Goal: Task Accomplishment & Management: Manage account settings

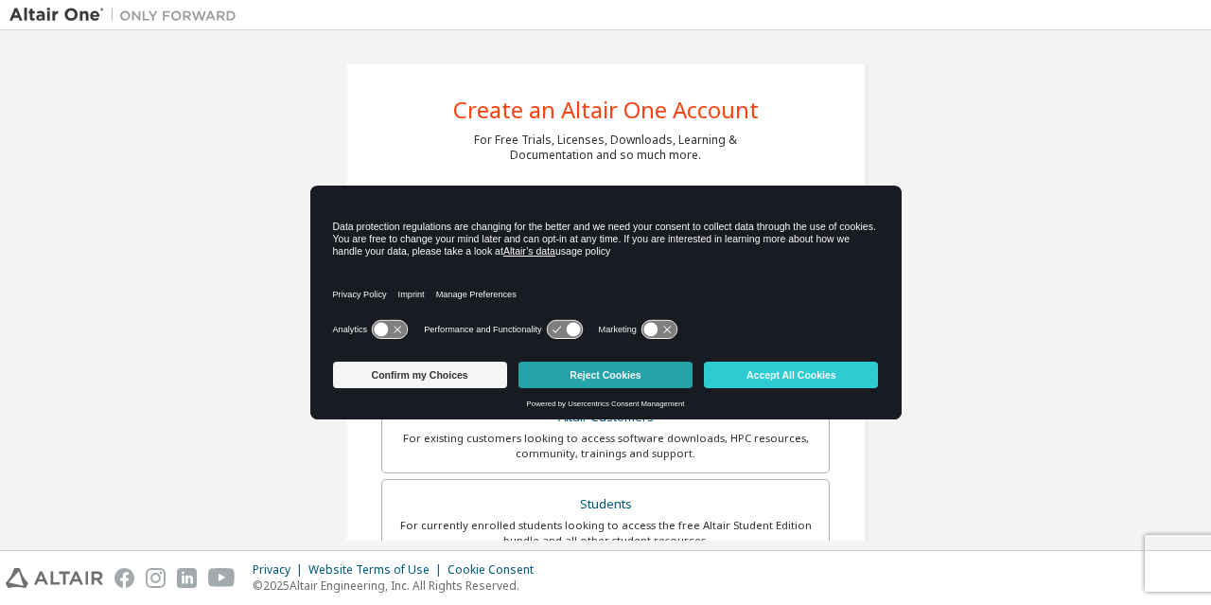
click at [647, 378] on button "Reject Cookies" at bounding box center [606, 374] width 174 height 26
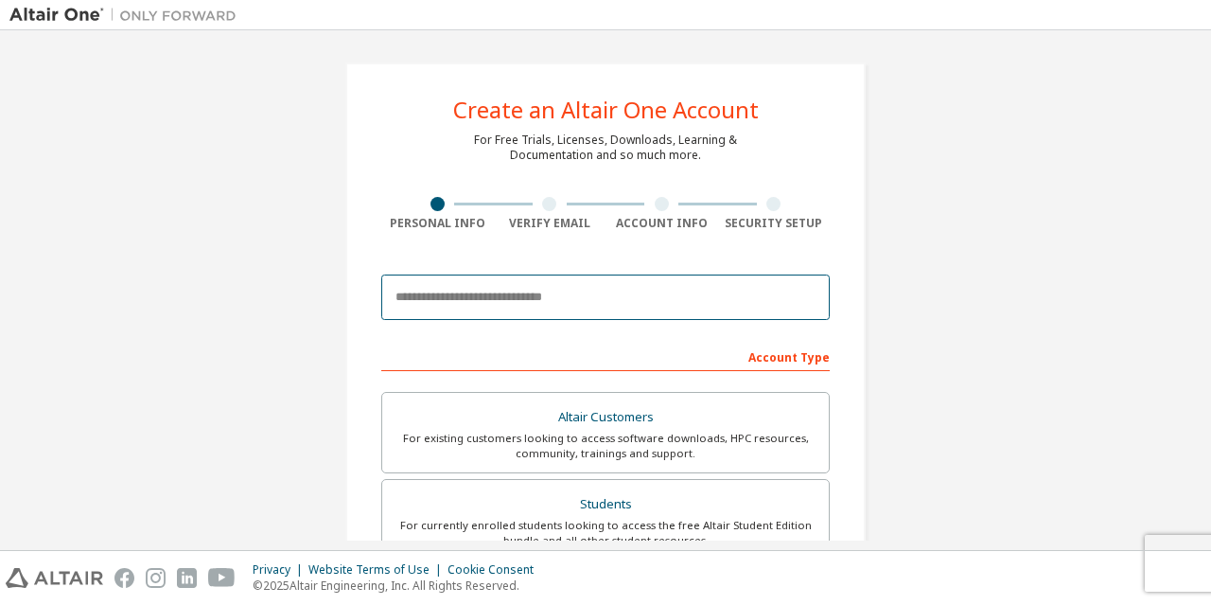
click at [558, 299] on input "email" at bounding box center [605, 296] width 448 height 45
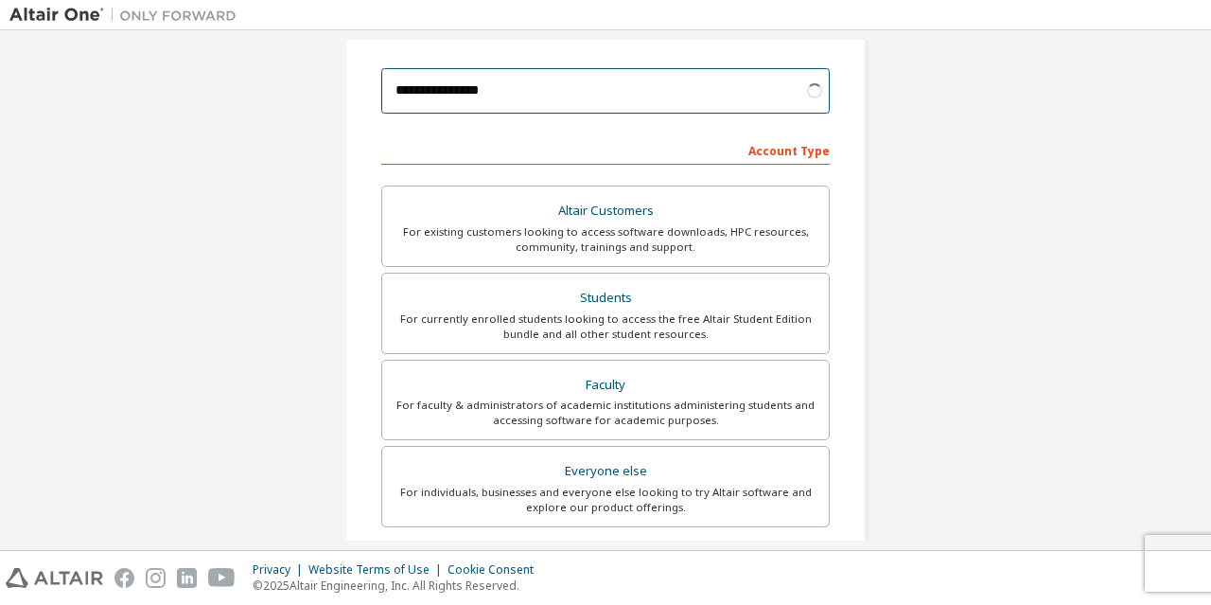
scroll to position [284, 0]
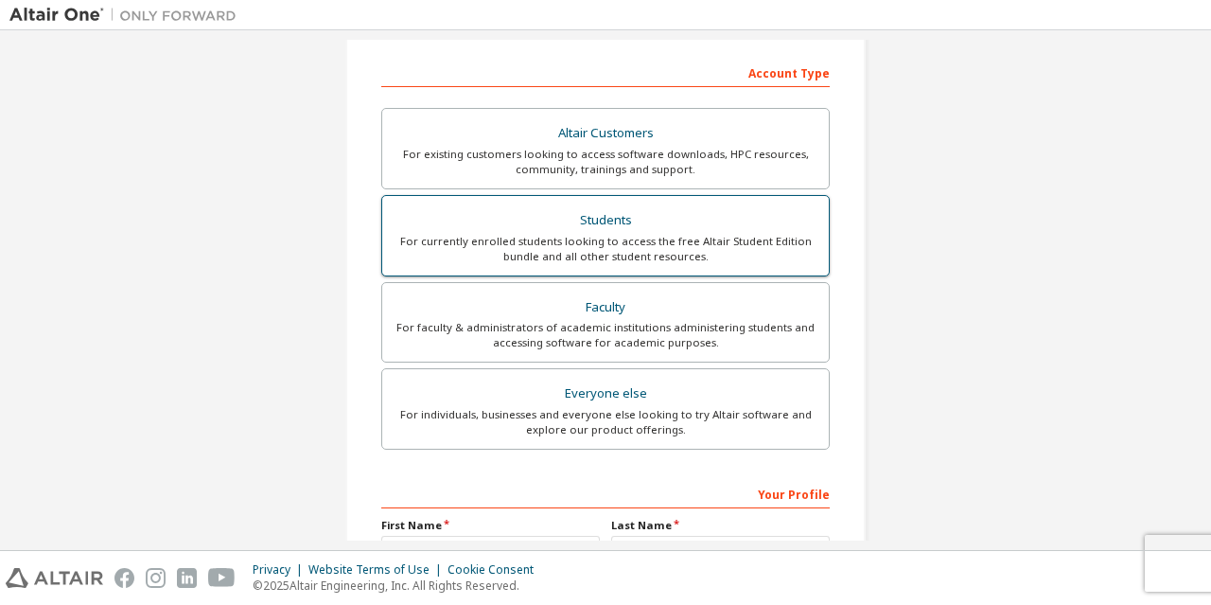
type input "**********"
click at [752, 239] on div "For currently enrolled students looking to access the free Altair Student Editi…" at bounding box center [606, 249] width 424 height 30
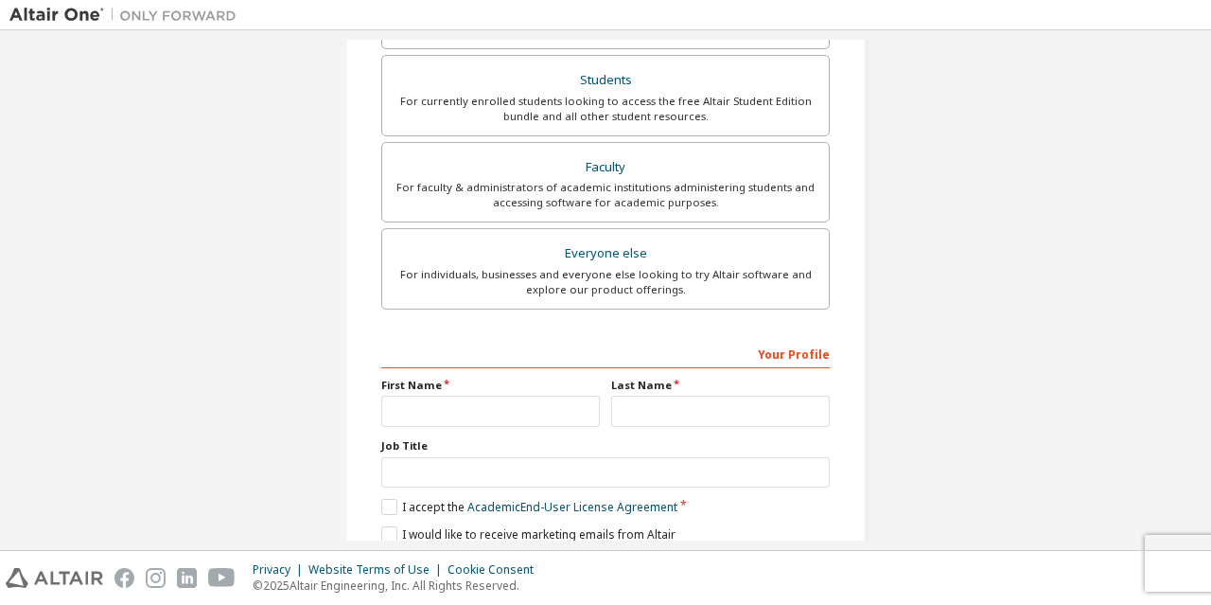
scroll to position [501, 0]
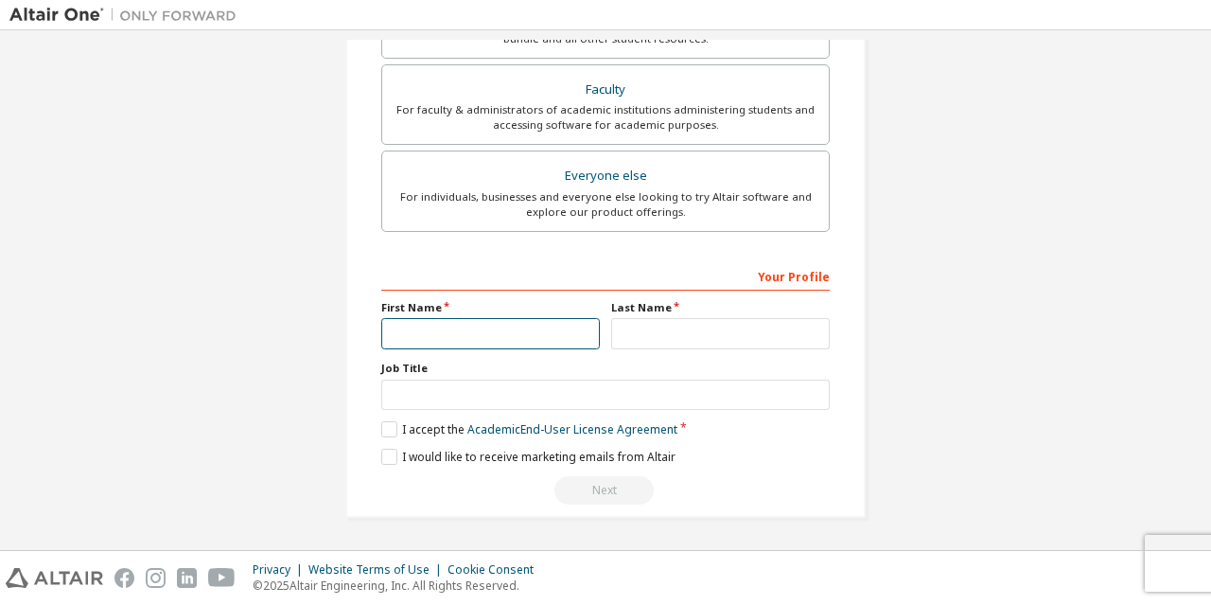
click at [447, 328] on input "text" at bounding box center [490, 333] width 219 height 31
type input "*****"
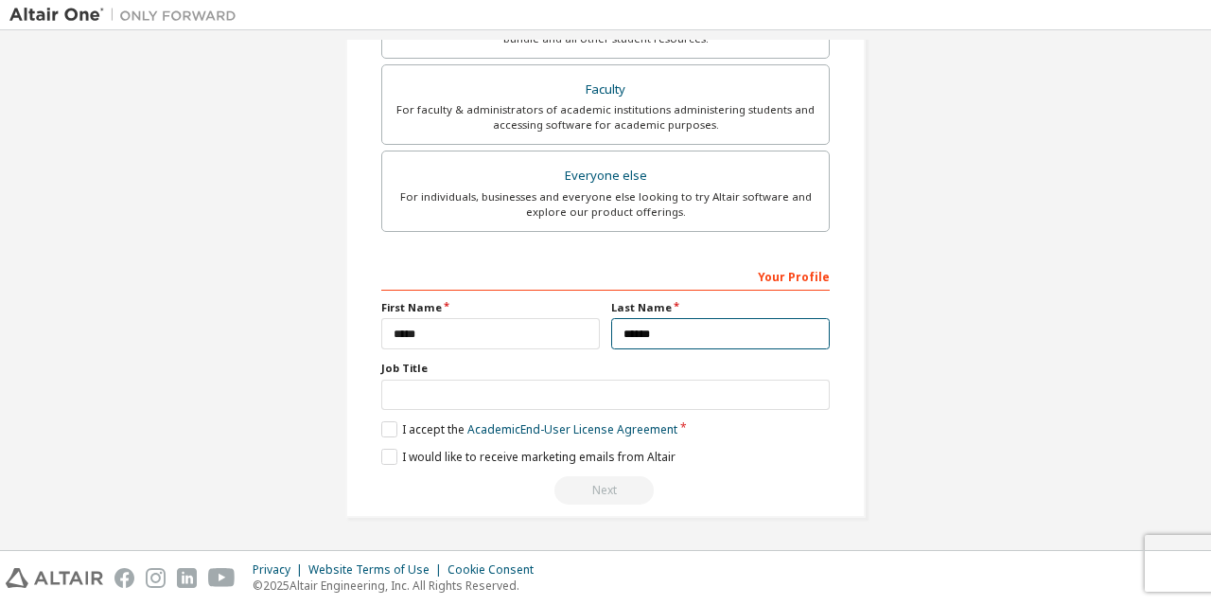
click at [611, 337] on input "******" at bounding box center [720, 333] width 219 height 31
type input "**********"
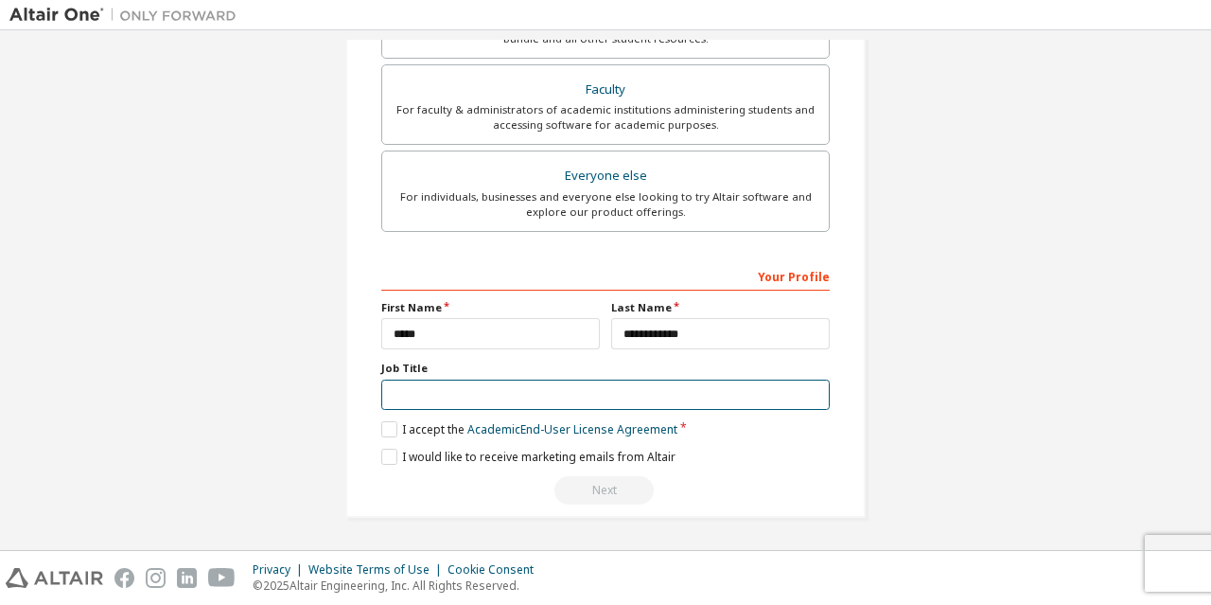
click at [568, 395] on input "text" at bounding box center [605, 394] width 448 height 31
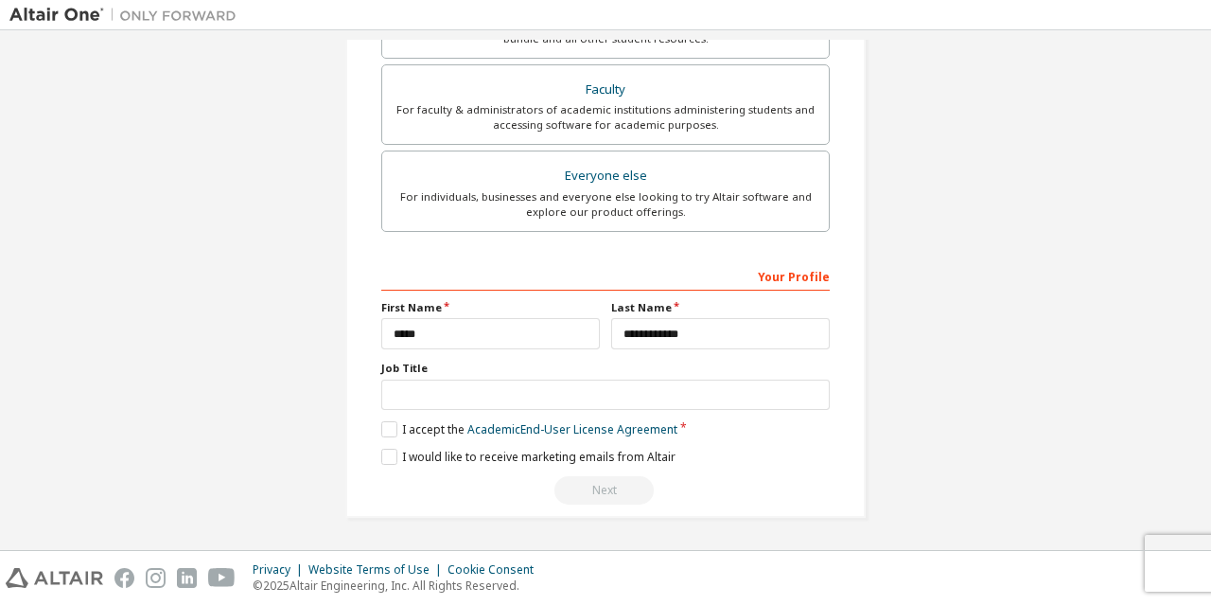
click at [414, 364] on label "Job Title" at bounding box center [605, 367] width 448 height 15
click at [385, 430] on label "I accept the Academic End-User License Agreement" at bounding box center [529, 429] width 296 height 16
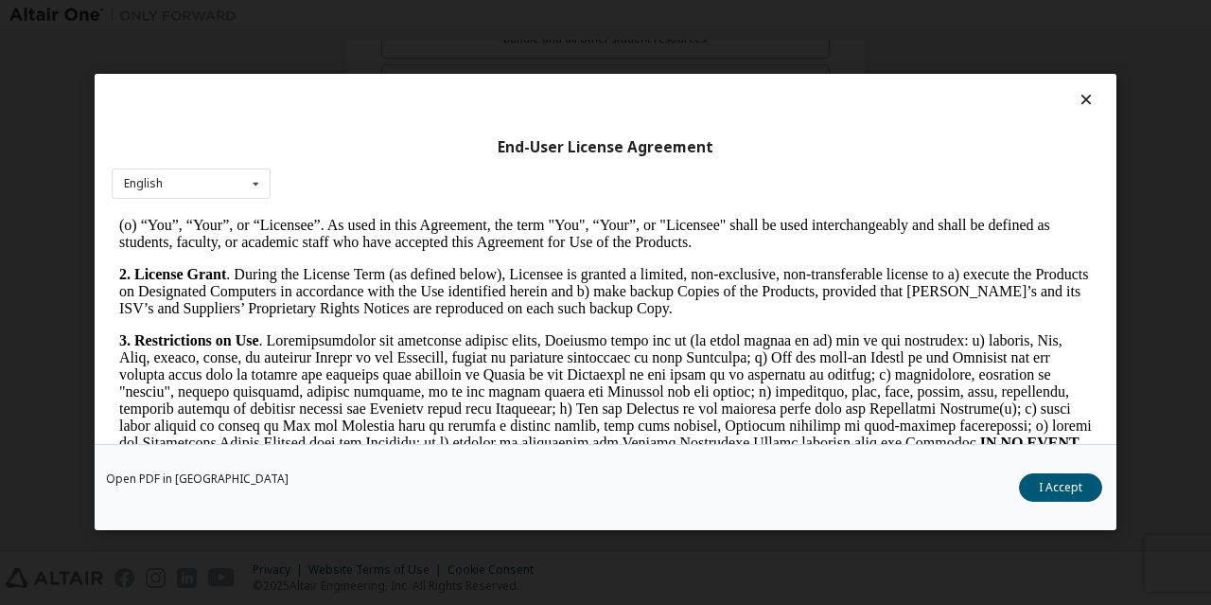
scroll to position [1230, 0]
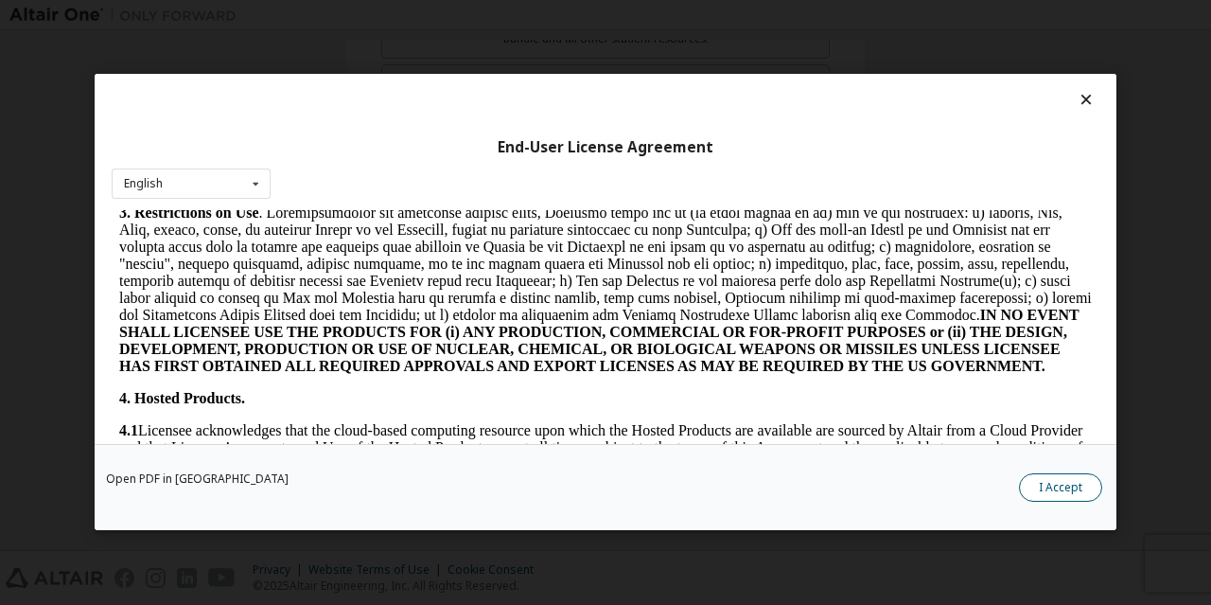
click at [1027, 484] on button "I Accept" at bounding box center [1060, 488] width 83 height 28
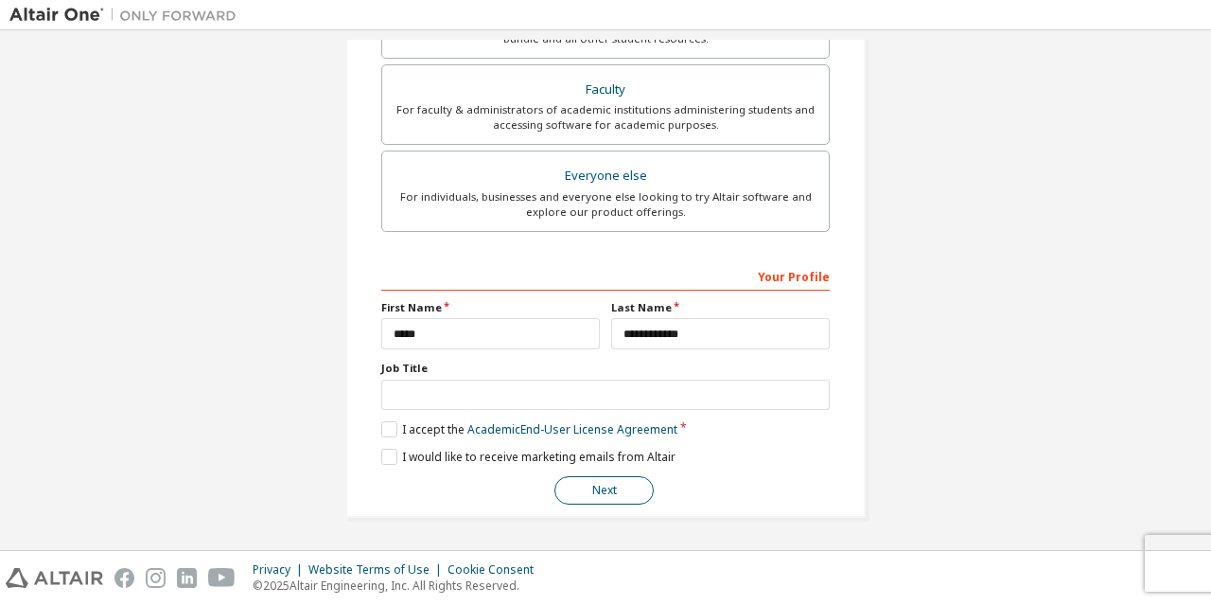
click at [605, 502] on button "Next" at bounding box center [603, 490] width 99 height 28
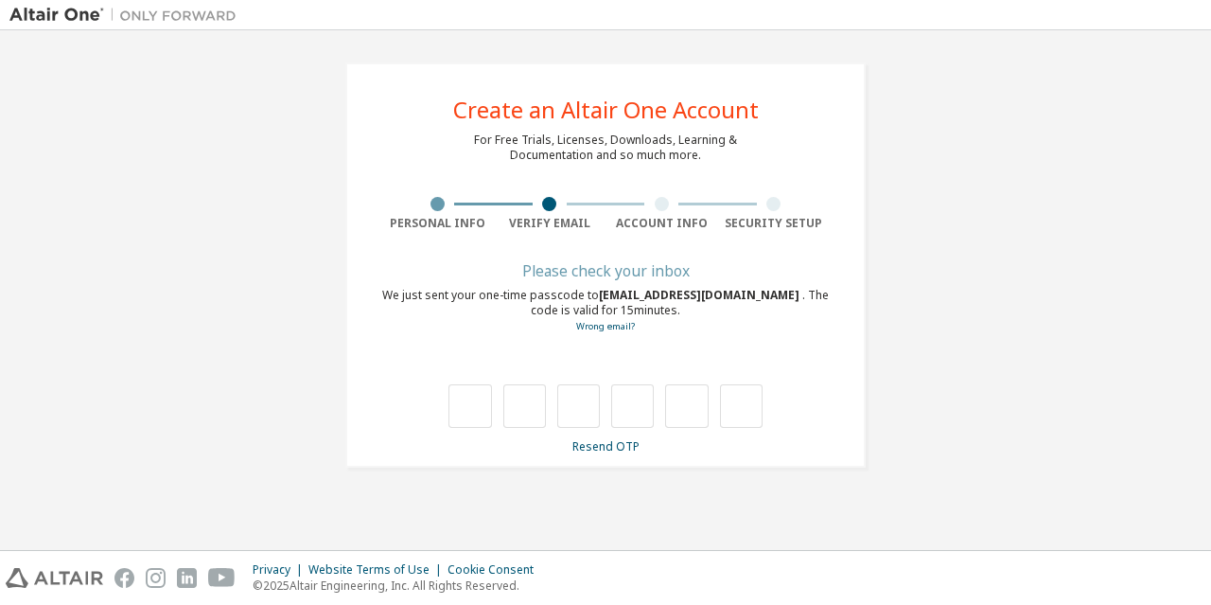
scroll to position [0, 0]
click at [607, 322] on link "Wrong email?" at bounding box center [605, 326] width 59 height 12
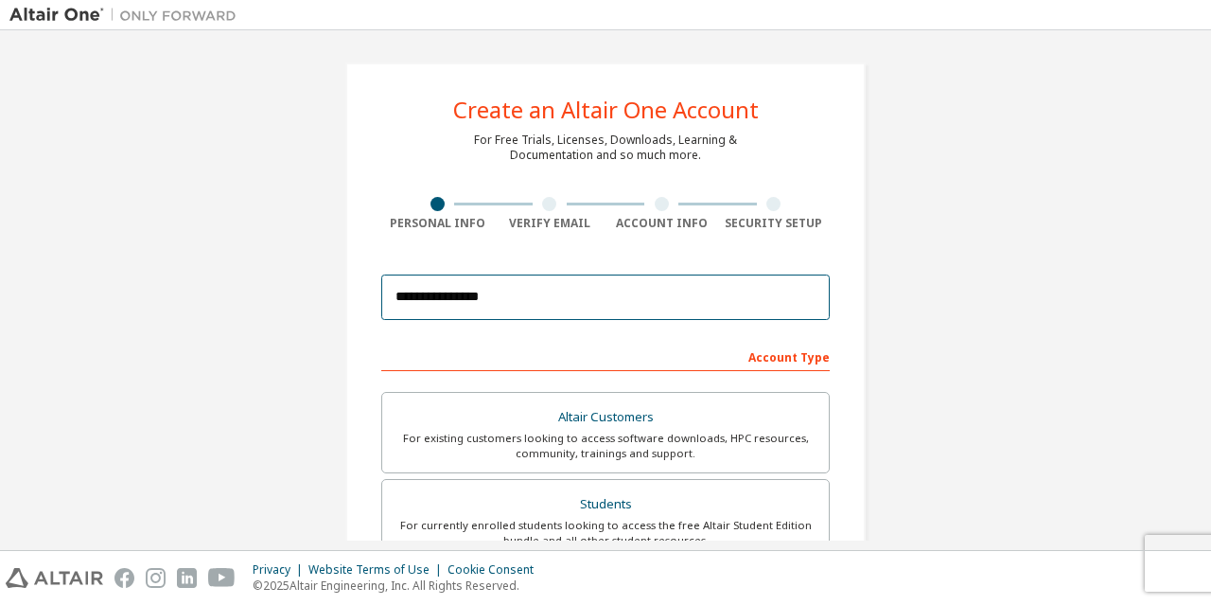
click at [461, 297] on input "**********" at bounding box center [605, 296] width 448 height 45
type input "**********"
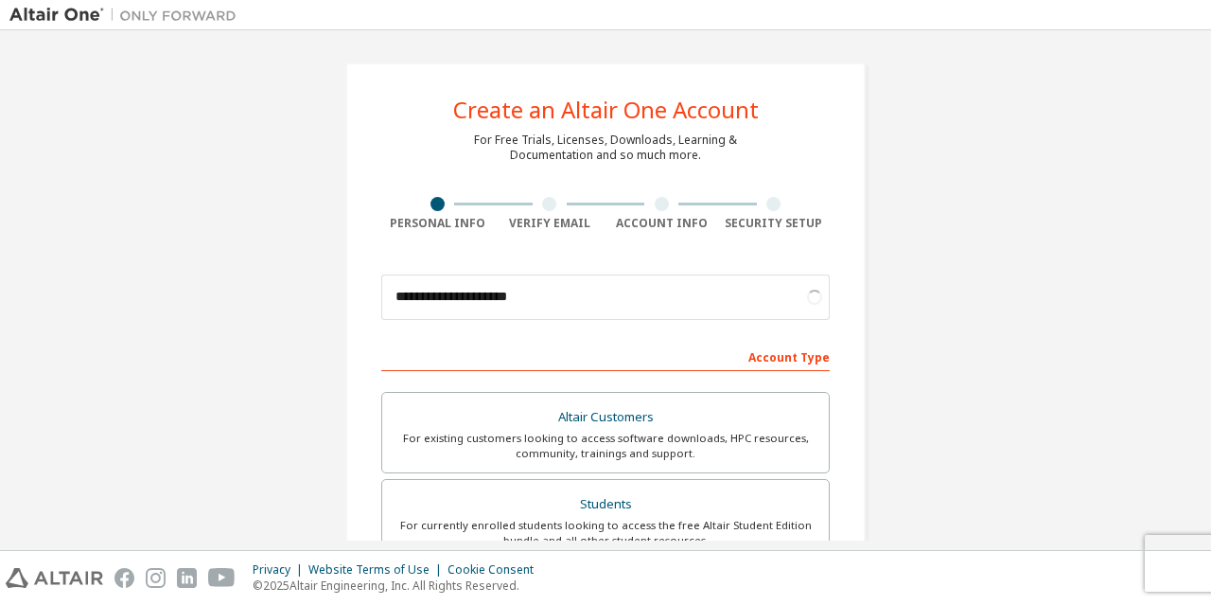
click at [823, 242] on div "**********" at bounding box center [605, 540] width 520 height 957
click at [746, 218] on div "Security Setup" at bounding box center [774, 223] width 113 height 15
click at [670, 225] on div "Account Info" at bounding box center [662, 223] width 113 height 15
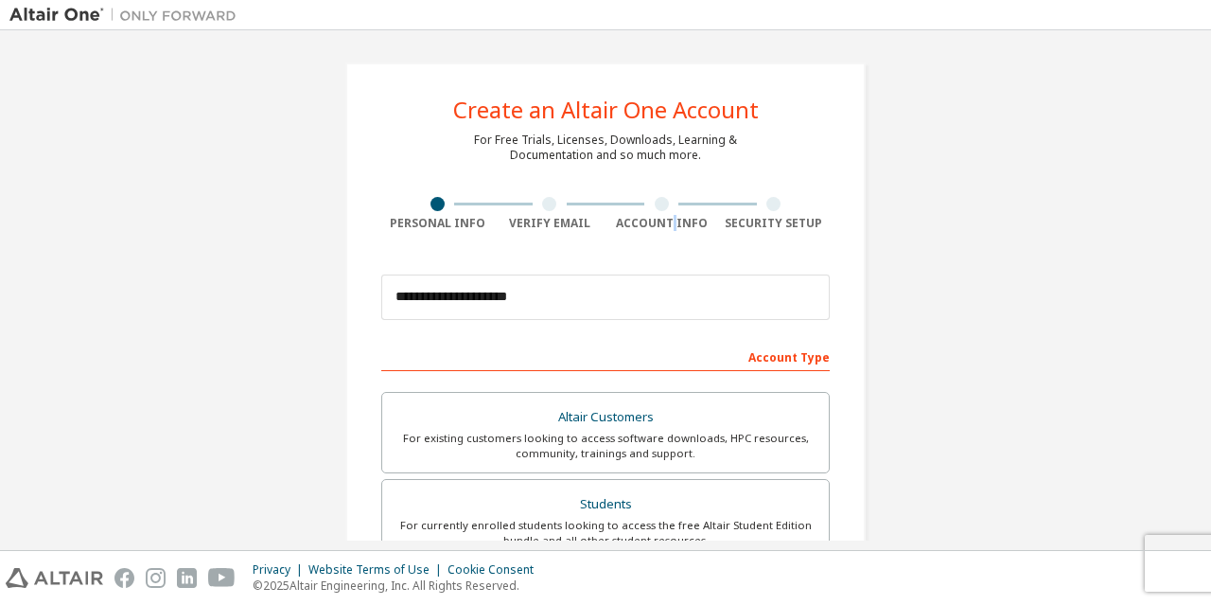
click at [670, 225] on div "Account Info" at bounding box center [662, 223] width 113 height 15
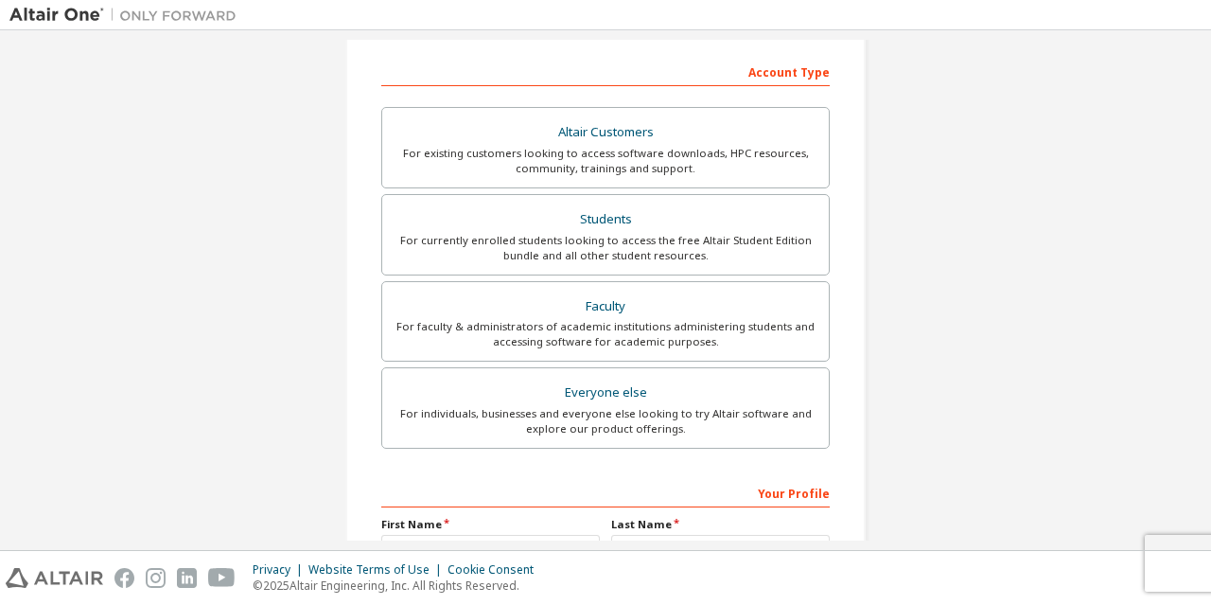
scroll to position [501, 0]
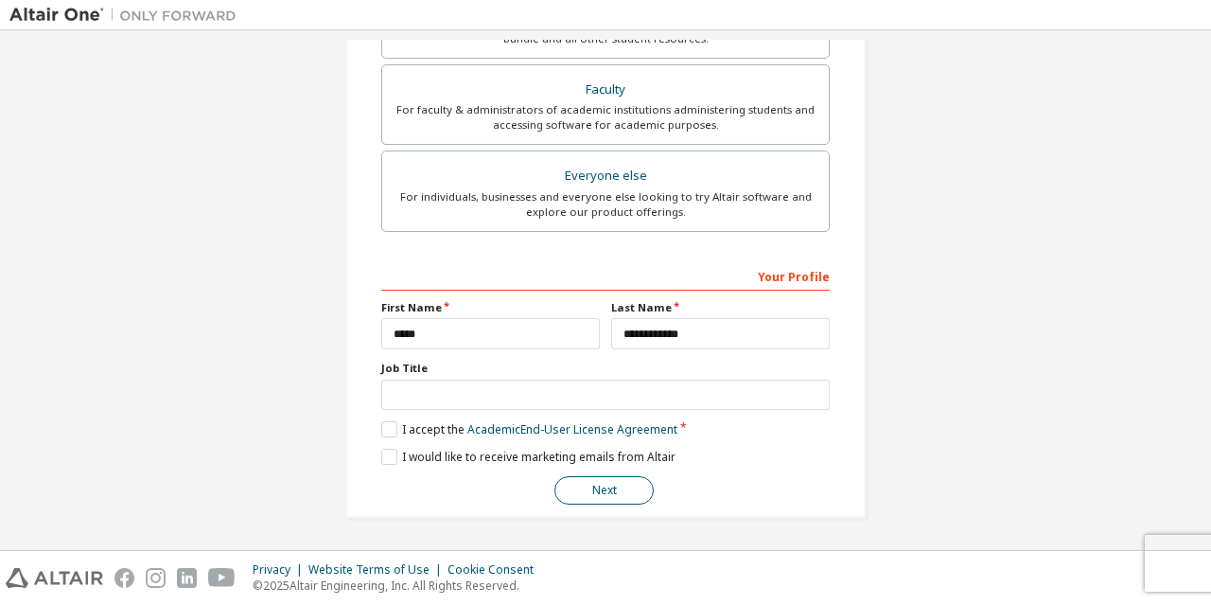
click at [601, 491] on button "Next" at bounding box center [603, 490] width 99 height 28
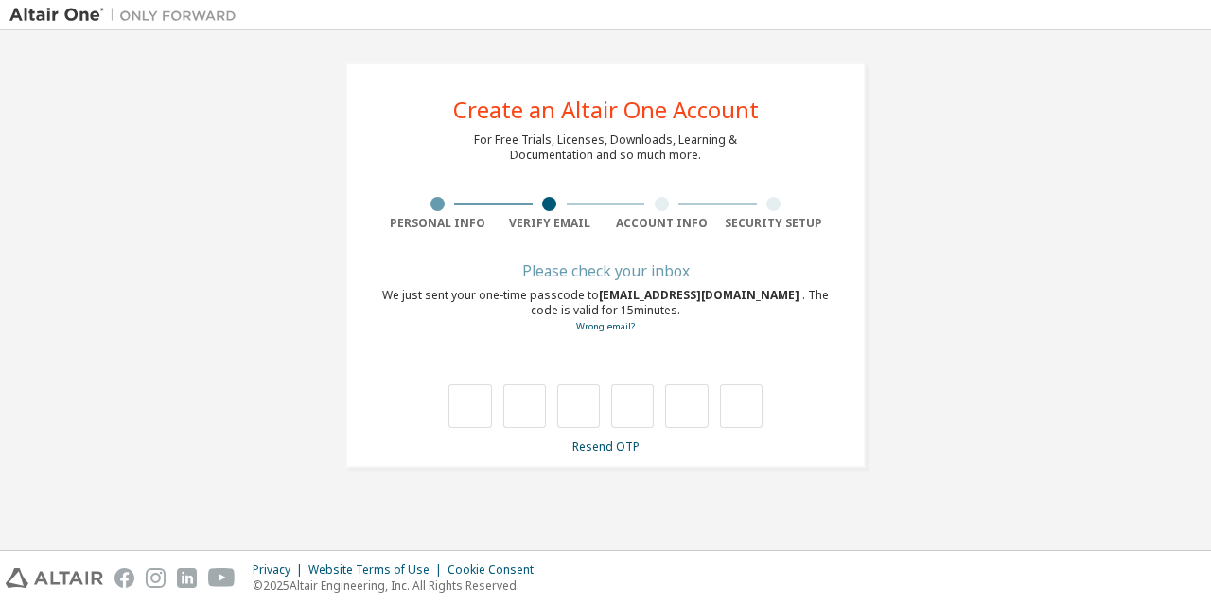
type input "*"
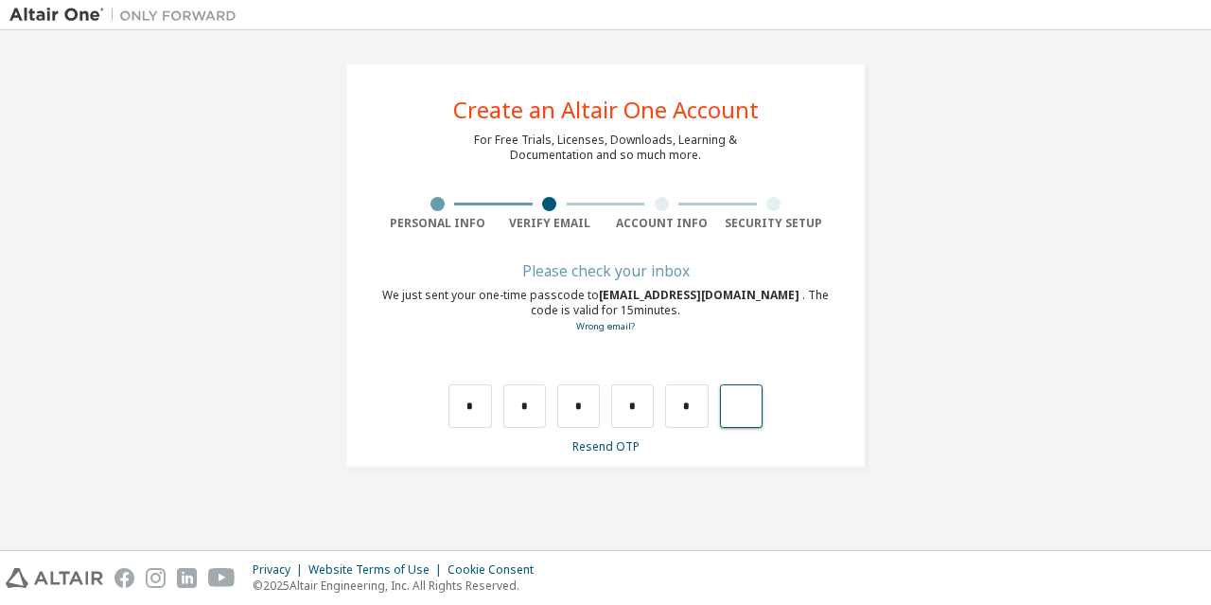
type input "*"
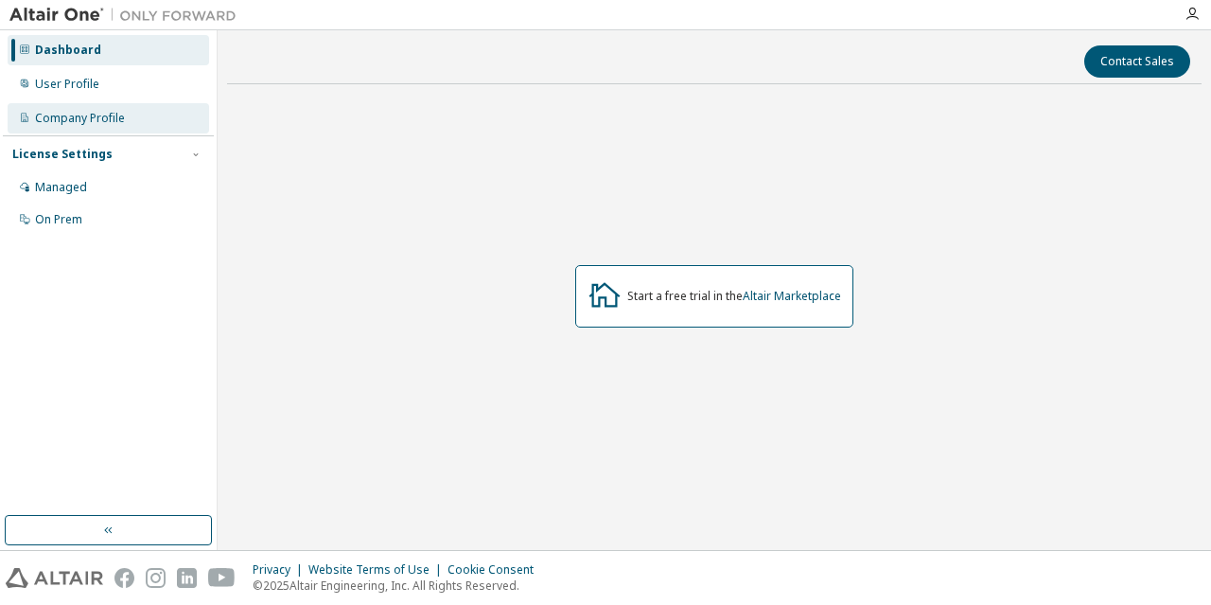
click at [104, 115] on div "Company Profile" at bounding box center [80, 118] width 90 height 15
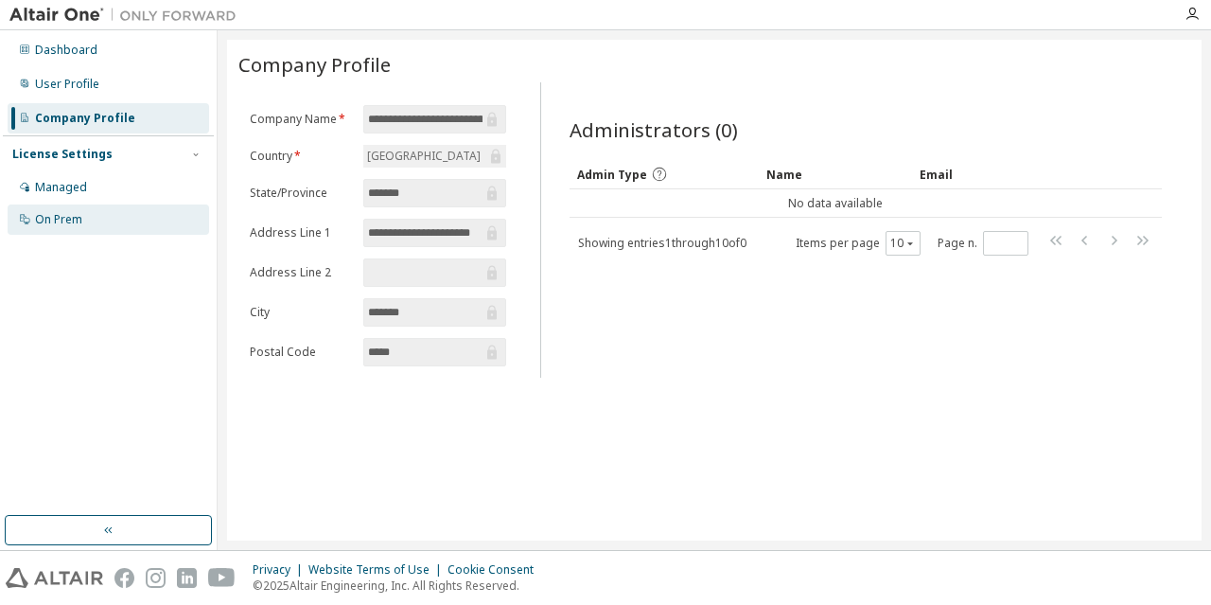
click at [84, 226] on div "On Prem" at bounding box center [109, 219] width 202 height 30
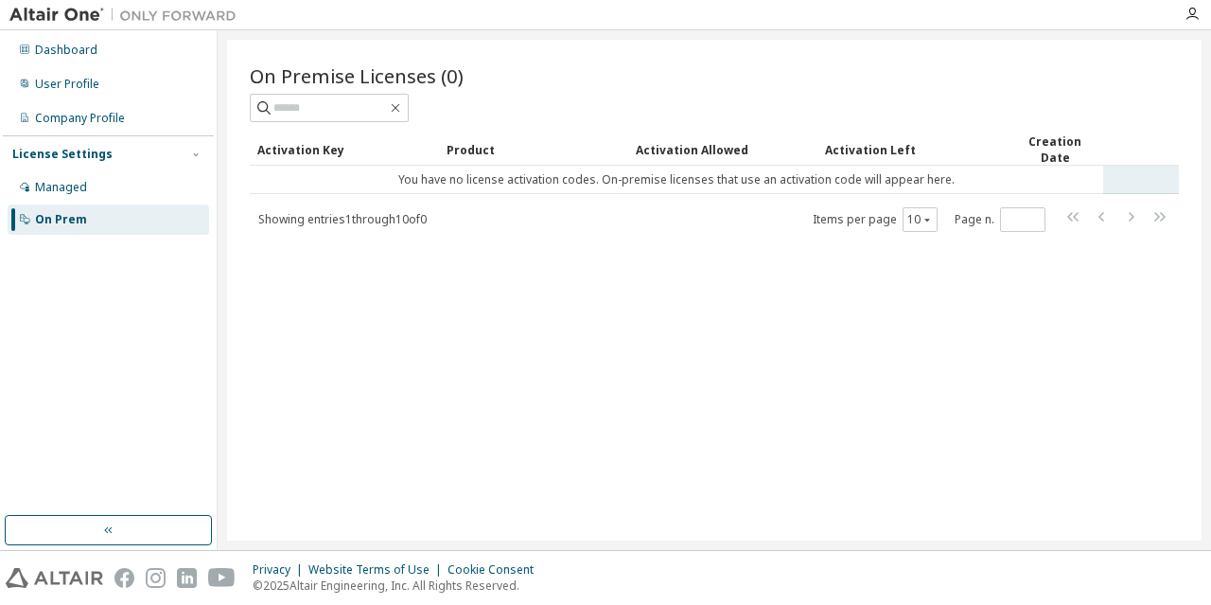
click at [459, 179] on td "You have no license activation codes. On-premise licenses that use an activatio…" at bounding box center [676, 180] width 853 height 28
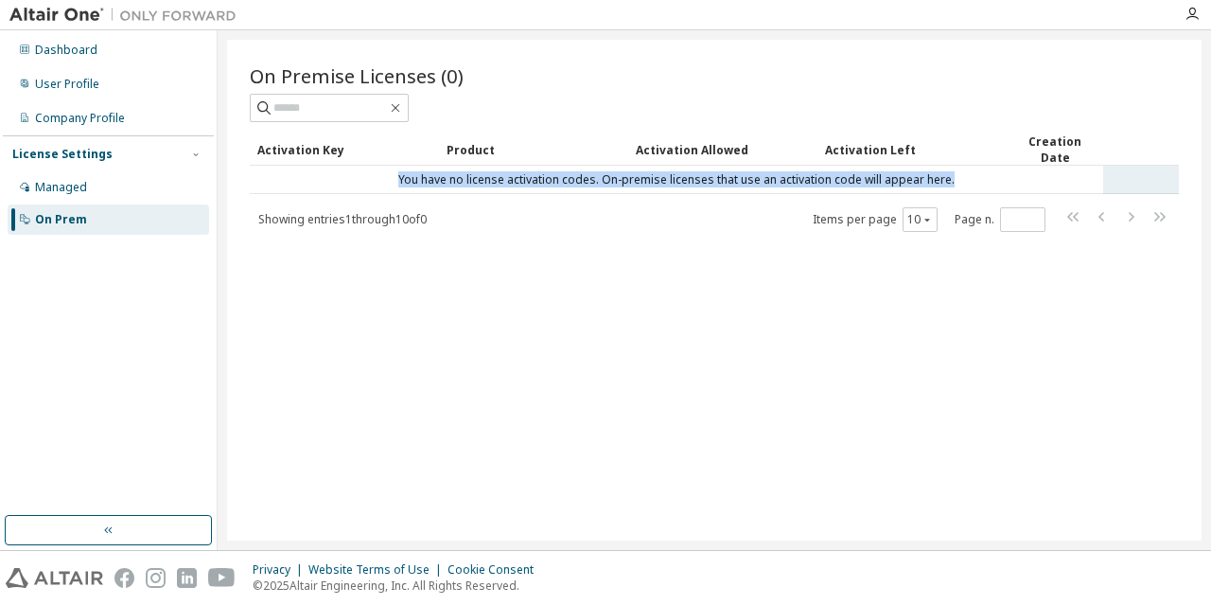
click at [459, 179] on td "You have no license activation codes. On-premise licenses that use an activatio…" at bounding box center [676, 180] width 853 height 28
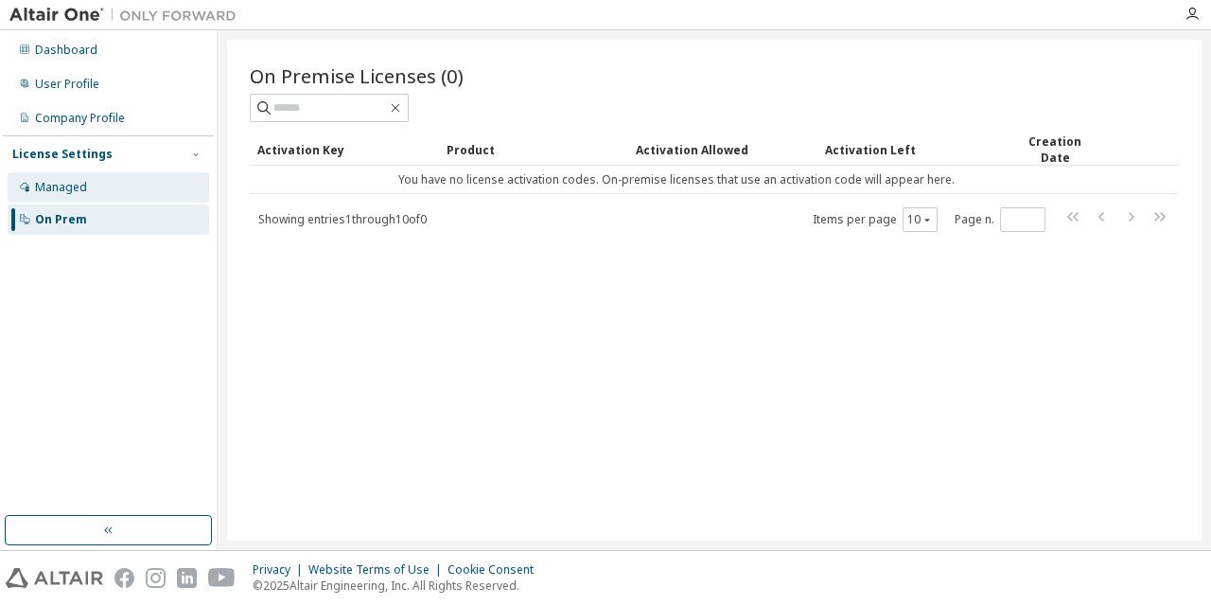
click at [79, 201] on div "Managed" at bounding box center [109, 187] width 202 height 30
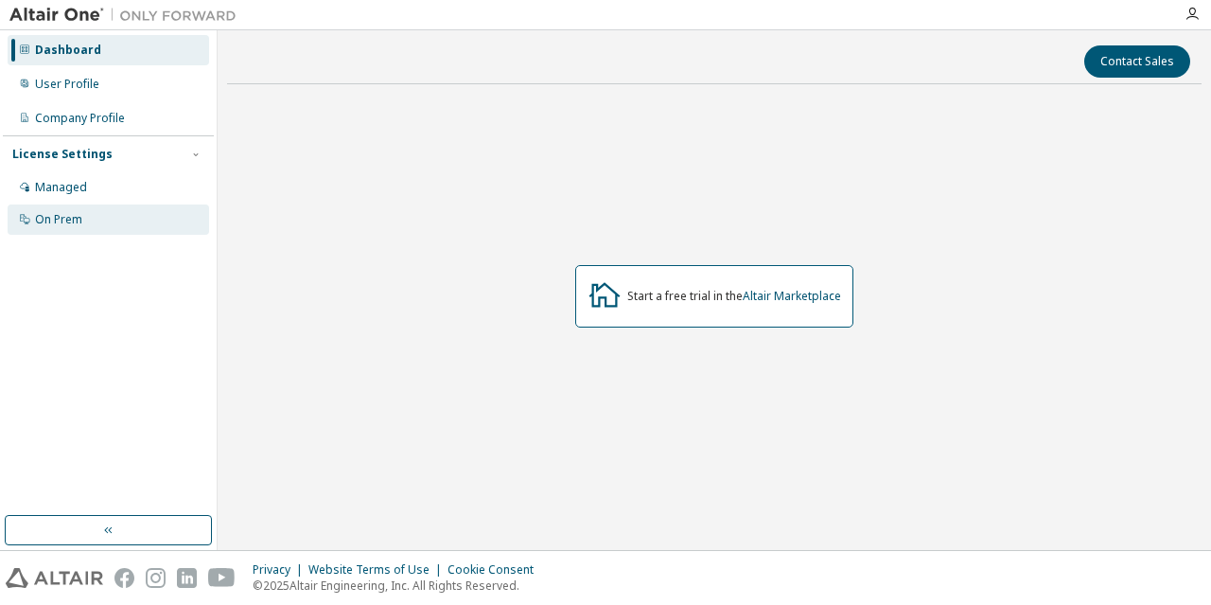
click at [50, 217] on div "On Prem" at bounding box center [58, 219] width 47 height 15
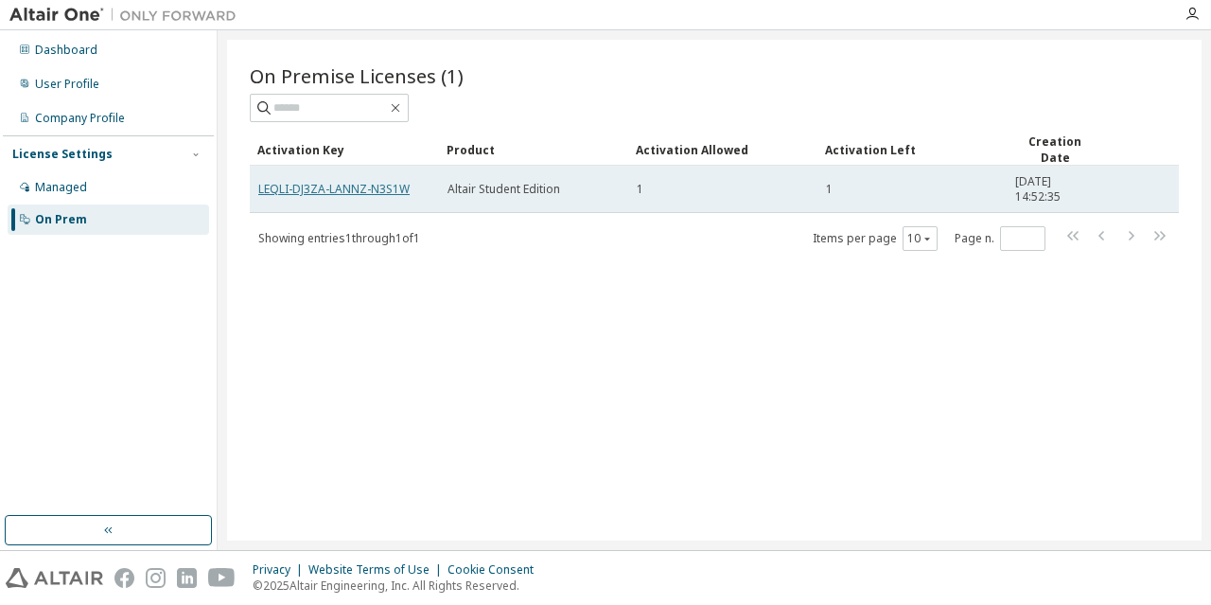
click at [369, 186] on link "LEQLI-DJ3ZA-LANNZ-N3S1W" at bounding box center [333, 189] width 151 height 16
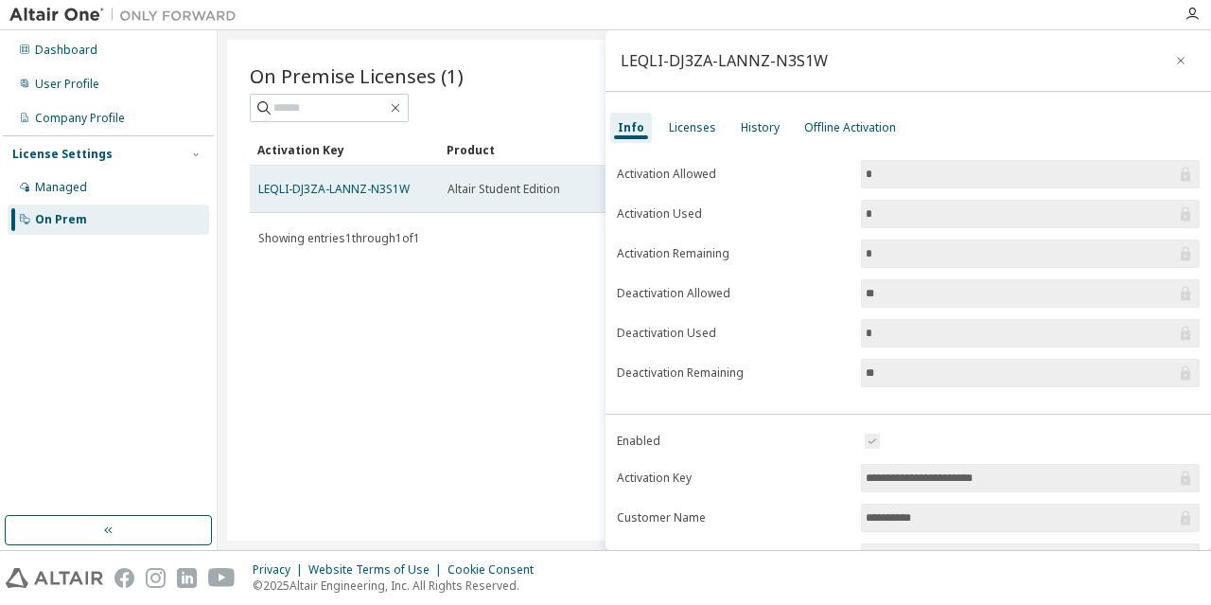
click at [487, 191] on span "Altair Student Edition" at bounding box center [504, 189] width 113 height 15
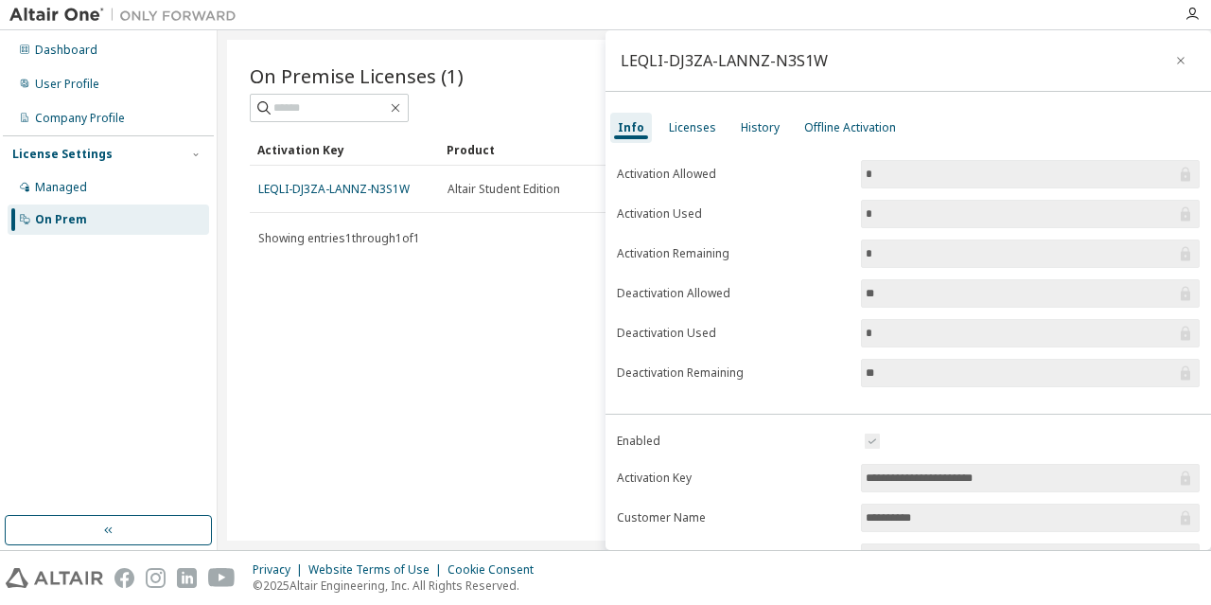
click at [473, 287] on div "On Premise Licenses (1) Clear Load Save Save As Field Operator Value Select fil…" at bounding box center [714, 290] width 975 height 501
click at [1174, 54] on icon "button" at bounding box center [1180, 60] width 13 height 15
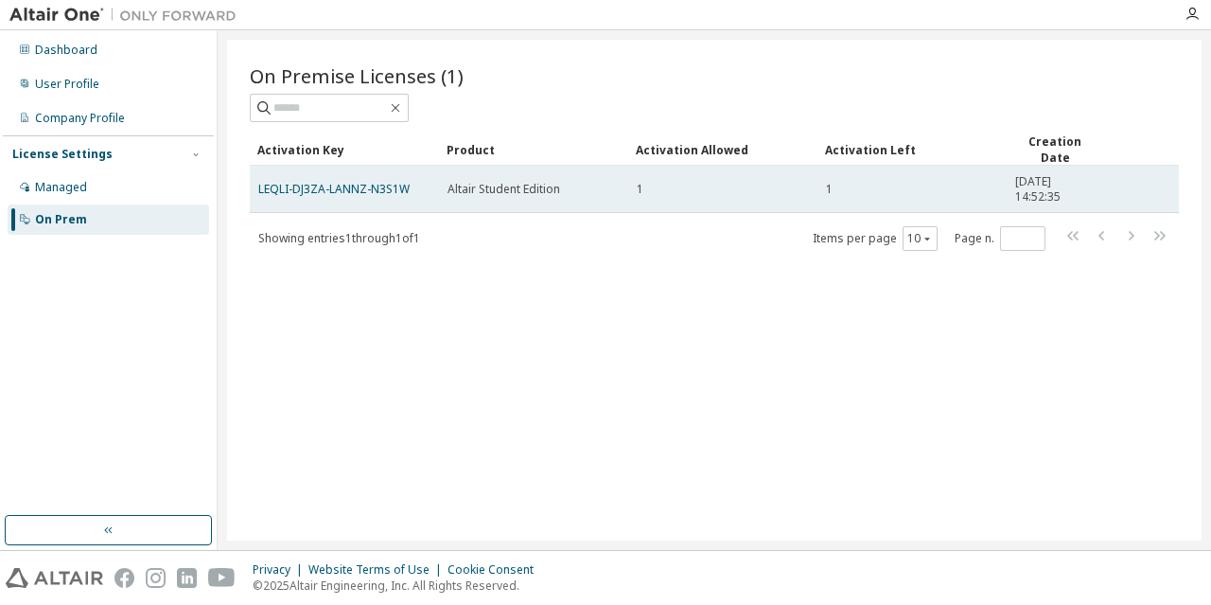
click at [966, 179] on td "1" at bounding box center [912, 189] width 189 height 47
click at [326, 181] on link "LEQLI-DJ3ZA-LANNZ-N3S1W" at bounding box center [333, 189] width 151 height 16
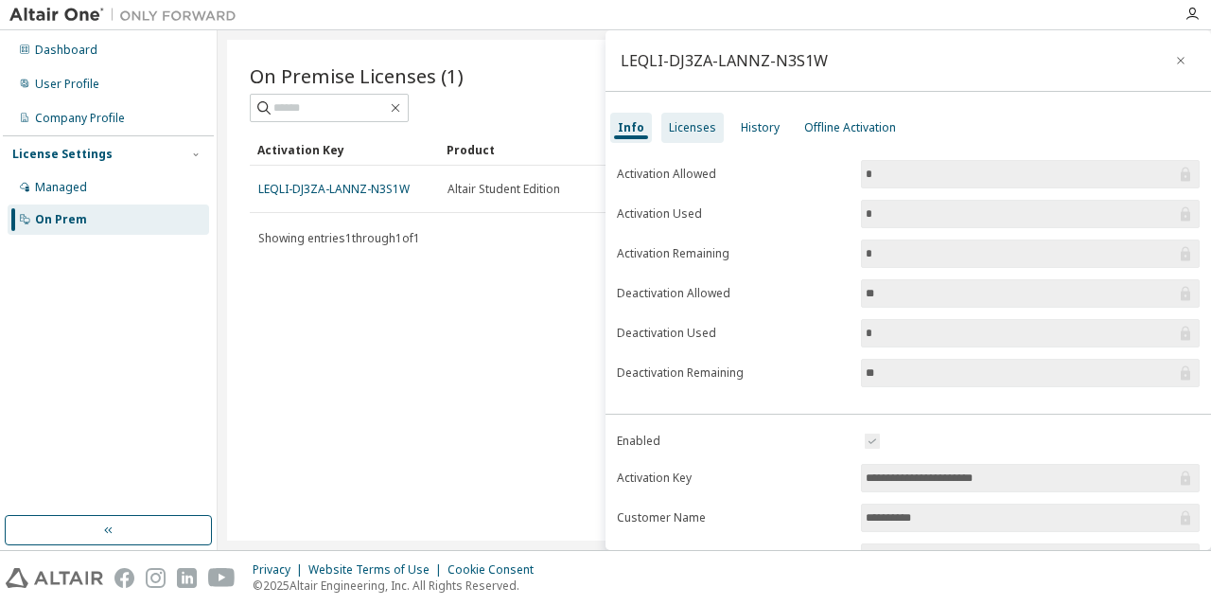
click at [690, 116] on div "Licenses" at bounding box center [692, 128] width 62 height 30
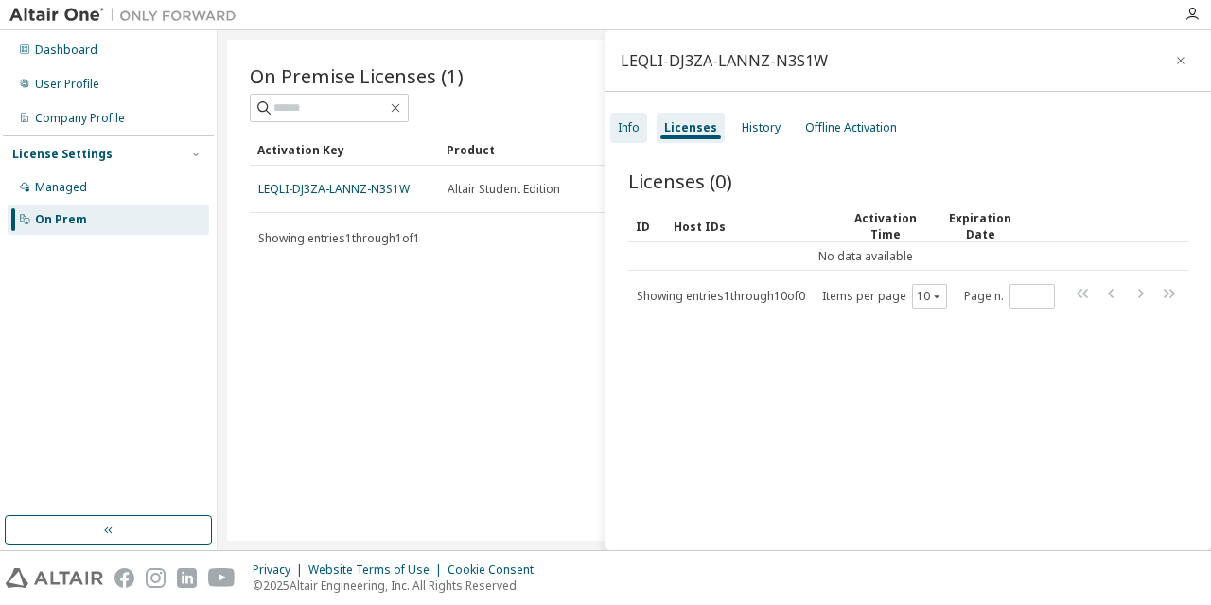
click at [615, 125] on div "Info" at bounding box center [628, 128] width 37 height 30
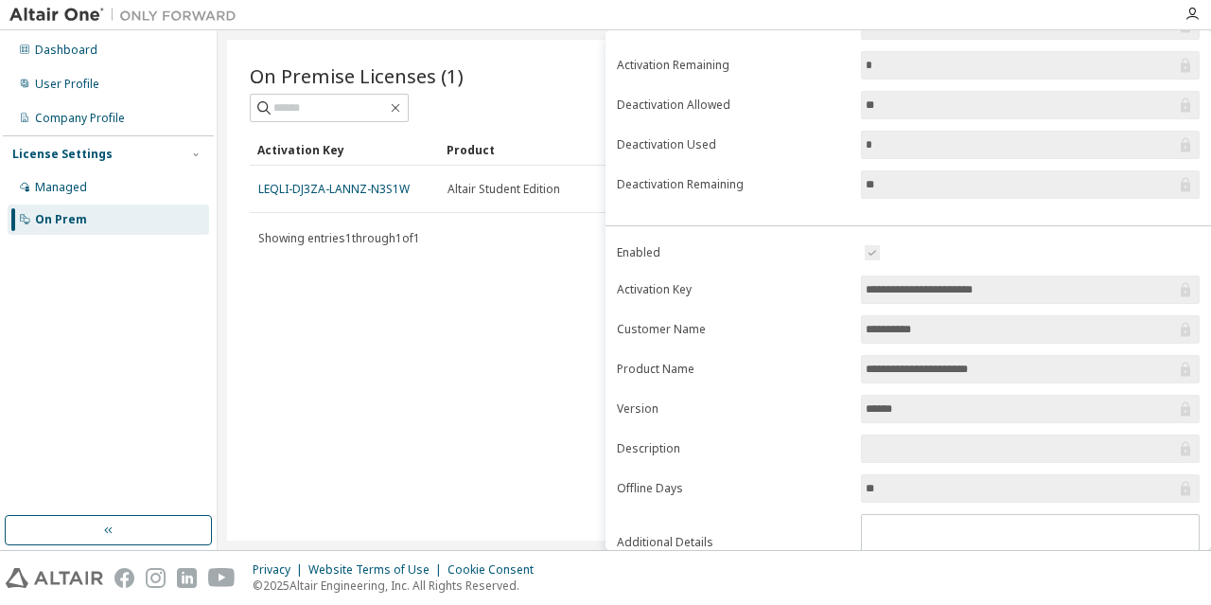
scroll to position [268, 0]
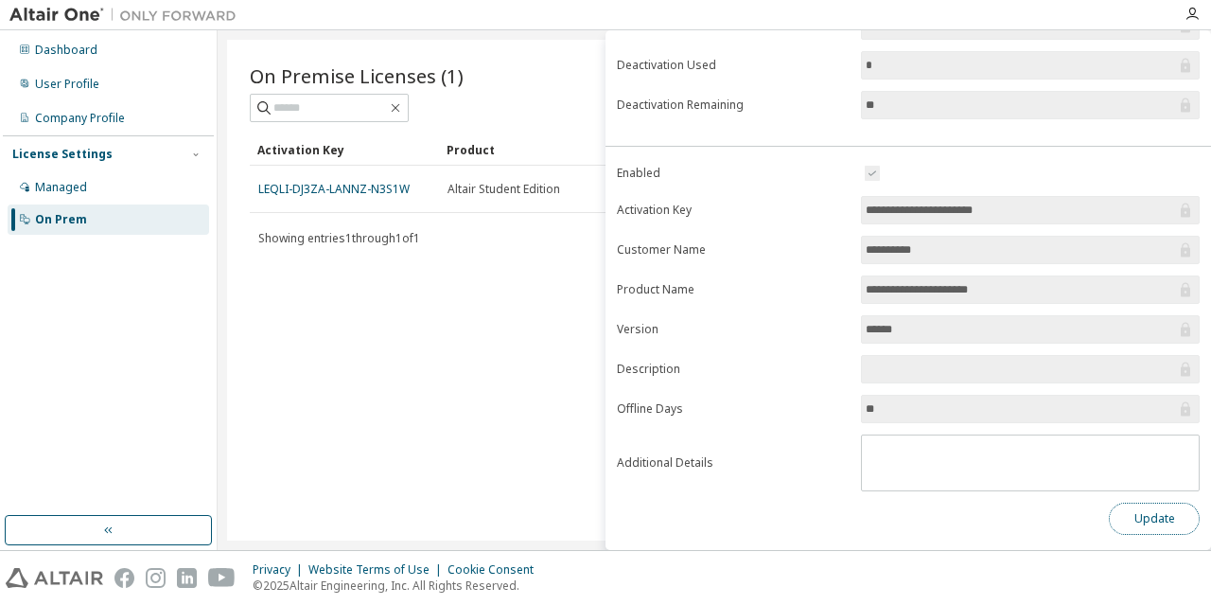
click at [1156, 520] on button "Update" at bounding box center [1154, 518] width 91 height 32
